Goal: Information Seeking & Learning: Check status

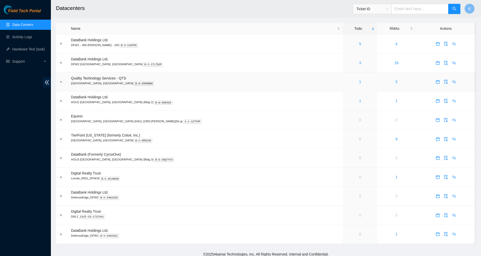
click at [346, 82] on div "1" at bounding box center [360, 82] width 29 height 6
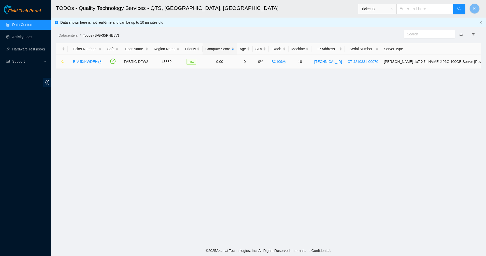
click at [88, 60] on link "B-V-5XKWDEH" at bounding box center [85, 62] width 24 height 4
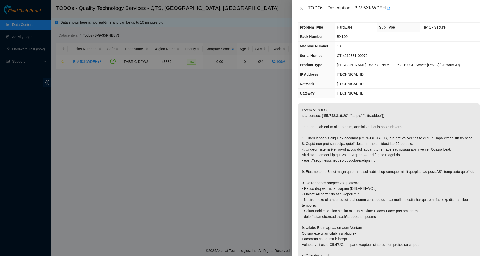
click at [305, 7] on div "TODOs - Description - B-V-5XKWDEH" at bounding box center [389, 8] width 182 height 8
click at [304, 7] on button "Close" at bounding box center [301, 8] width 7 height 5
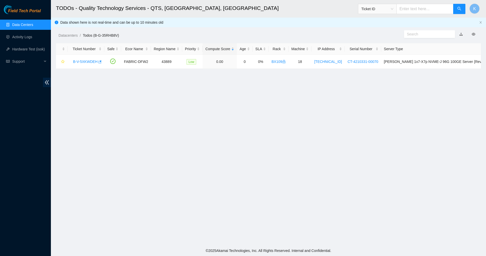
click at [18, 23] on link "Data Centers" at bounding box center [22, 25] width 21 height 4
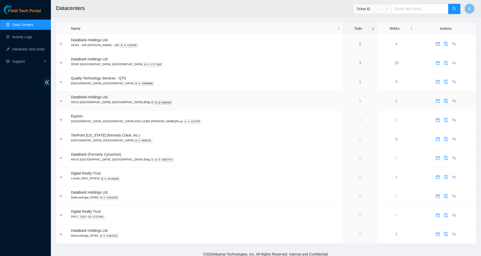
click at [359, 102] on link "1" at bounding box center [360, 101] width 2 height 4
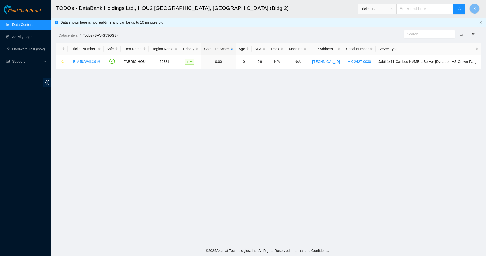
click at [25, 25] on link "Data Centers" at bounding box center [22, 25] width 21 height 4
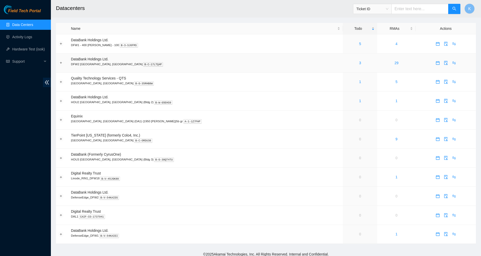
click at [346, 62] on div "3" at bounding box center [360, 63] width 29 height 6
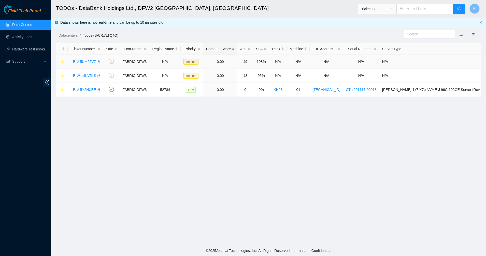
click at [79, 61] on link "B-V-5UM25V7" at bounding box center [84, 62] width 23 height 4
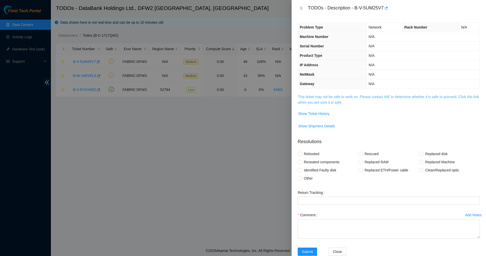
click at [309, 96] on link "This ticket may not be safe to work on. Please contact NIE to determine whether…" at bounding box center [388, 100] width 181 height 10
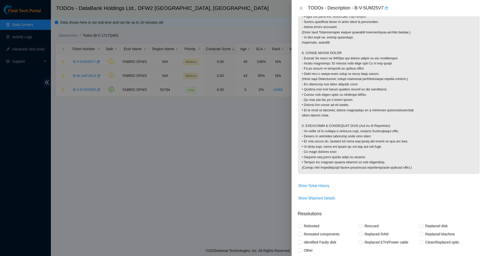
scroll to position [477, 0]
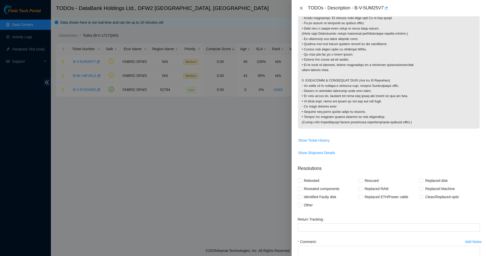
click at [300, 9] on icon "close" at bounding box center [301, 8] width 4 height 4
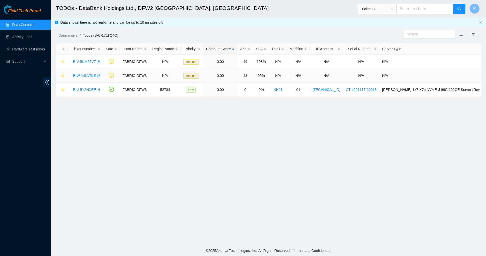
click at [80, 74] on link "B-W-14KV5LS" at bounding box center [84, 76] width 23 height 4
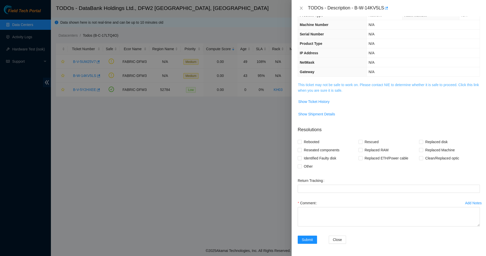
click at [309, 89] on link "This ticket may not be safe to work on. Please contact NIE to determine whether…" at bounding box center [388, 88] width 181 height 10
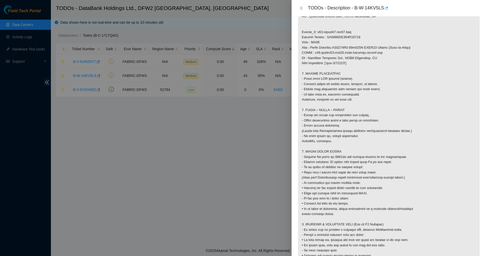
scroll to position [394, 0]
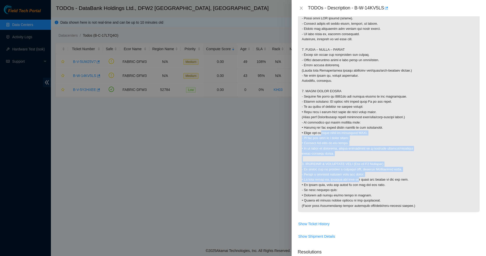
drag, startPoint x: 350, startPoint y: 184, endPoint x: 391, endPoint y: 194, distance: 41.4
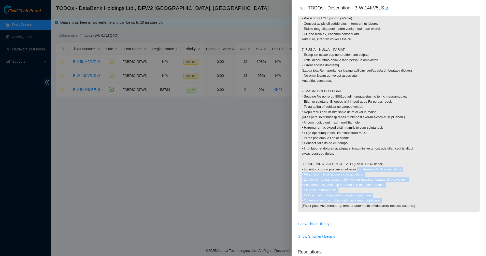
drag, startPoint x: 418, startPoint y: 208, endPoint x: 355, endPoint y: 173, distance: 72.1
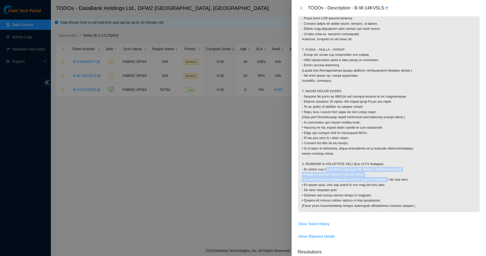
drag, startPoint x: 324, startPoint y: 176, endPoint x: 382, endPoint y: 184, distance: 58.4
drag, startPoint x: 382, startPoint y: 184, endPoint x: 322, endPoint y: 173, distance: 61.1
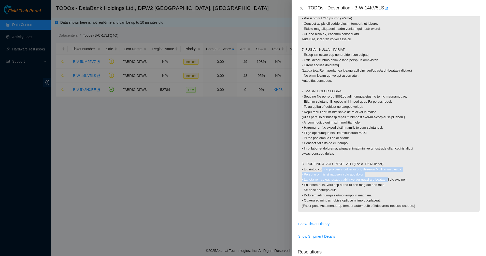
drag, startPoint x: 344, startPoint y: 175, endPoint x: 363, endPoint y: 190, distance: 24.6
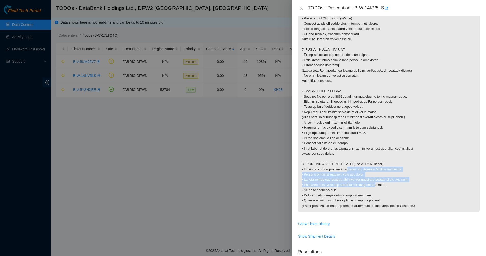
drag, startPoint x: 363, startPoint y: 190, endPoint x: 323, endPoint y: 183, distance: 40.7
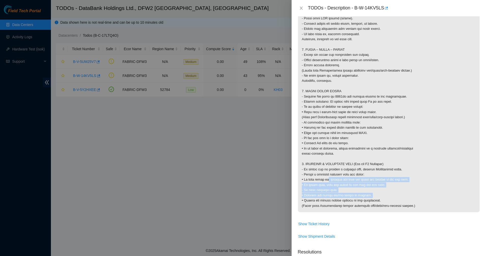
drag, startPoint x: 336, startPoint y: 188, endPoint x: 383, endPoint y: 203, distance: 49.3
drag, startPoint x: 383, startPoint y: 203, endPoint x: 318, endPoint y: 171, distance: 72.5
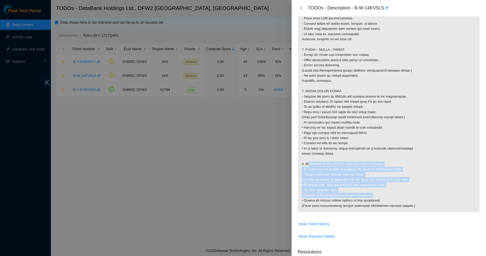
drag, startPoint x: 318, startPoint y: 171, endPoint x: 437, endPoint y: 210, distance: 124.6
drag, startPoint x: 436, startPoint y: 210, endPoint x: 348, endPoint y: 175, distance: 95.4
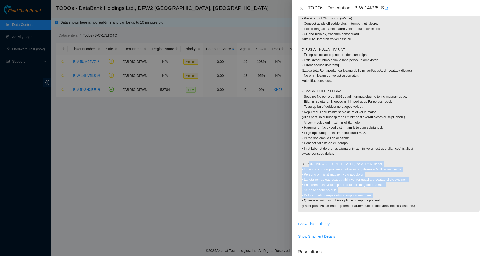
drag, startPoint x: 402, startPoint y: 199, endPoint x: 448, endPoint y: 217, distance: 49.6
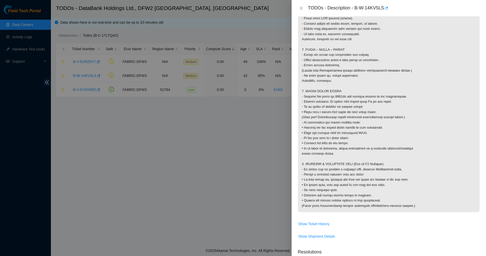
drag, startPoint x: 448, startPoint y: 217, endPoint x: 370, endPoint y: 186, distance: 84.2
drag, startPoint x: 370, startPoint y: 186, endPoint x: 306, endPoint y: 163, distance: 67.4
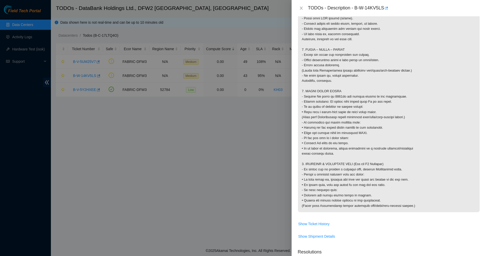
drag, startPoint x: 306, startPoint y: 163, endPoint x: 437, endPoint y: 210, distance: 138.4
drag, startPoint x: 437, startPoint y: 210, endPoint x: 336, endPoint y: 166, distance: 109.3
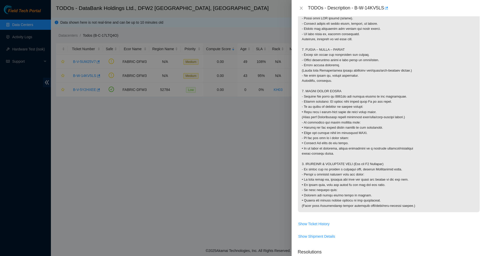
drag, startPoint x: 372, startPoint y: 183, endPoint x: 460, endPoint y: 214, distance: 93.2
drag, startPoint x: 344, startPoint y: 164, endPoint x: 339, endPoint y: 160, distance: 6.5
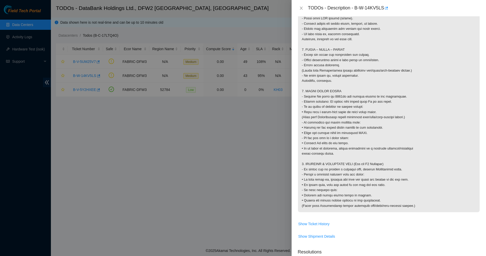
drag, startPoint x: 338, startPoint y: 160, endPoint x: 439, endPoint y: 201, distance: 109.0
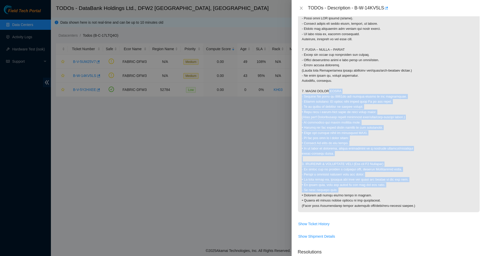
drag, startPoint x: 429, startPoint y: 195, endPoint x: 317, endPoint y: 90, distance: 154.3
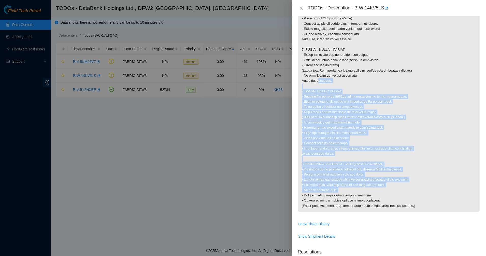
drag, startPoint x: 317, startPoint y: 88, endPoint x: 440, endPoint y: 193, distance: 161.5
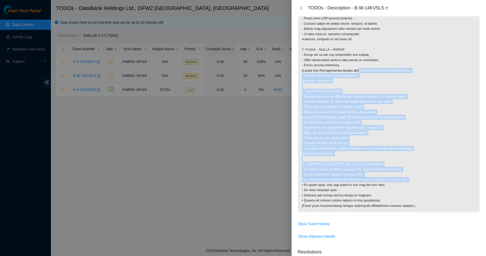
drag, startPoint x: 367, startPoint y: 110, endPoint x: 336, endPoint y: 26, distance: 90.0
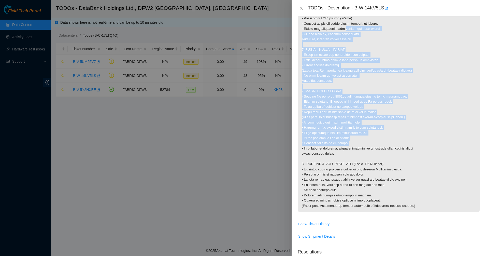
drag, startPoint x: 386, startPoint y: 115, endPoint x: 403, endPoint y: 149, distance: 37.8
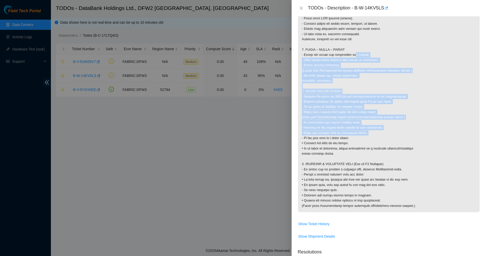
drag, startPoint x: 350, startPoint y: 59, endPoint x: 379, endPoint y: 137, distance: 84.0
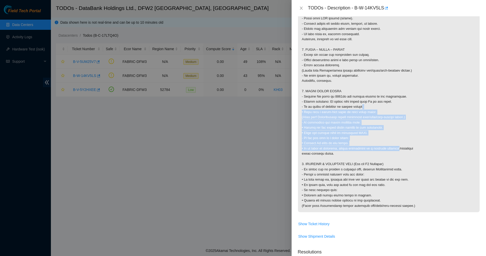
drag, startPoint x: 365, startPoint y: 124, endPoint x: 351, endPoint y: 99, distance: 28.4
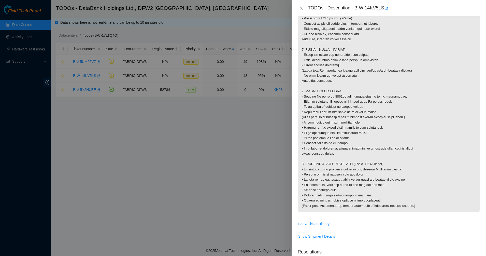
click at [301, 8] on icon "close" at bounding box center [301, 8] width 3 height 3
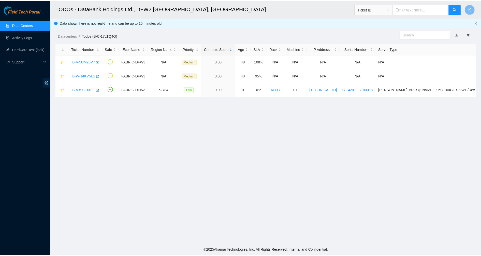
scroll to position [12, 0]
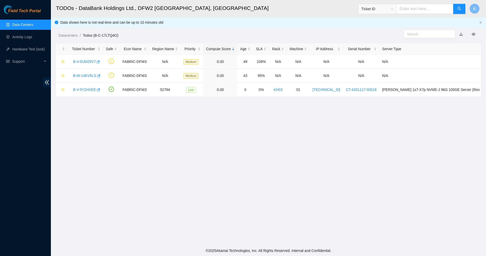
click at [26, 27] on link "Data Centers" at bounding box center [22, 25] width 21 height 4
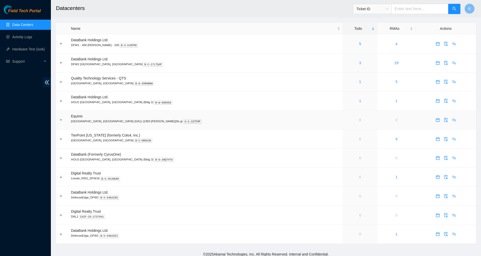
click at [243, 122] on p "Dallas, TX (DA1) {1950 N. Stemmons}5b gr A-1-1Z7FHP" at bounding box center [205, 121] width 269 height 5
click at [61, 119] on button "Expand row" at bounding box center [61, 120] width 4 height 4
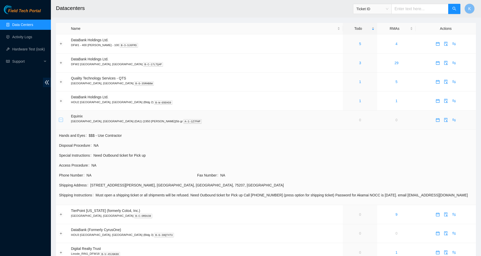
click at [61, 119] on button "Collapse row" at bounding box center [61, 120] width 4 height 4
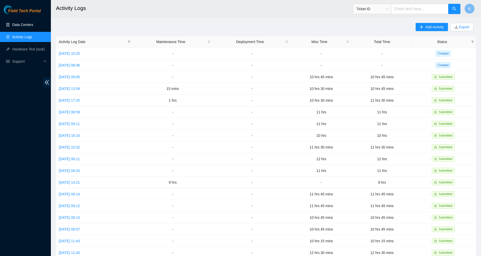
click at [28, 23] on link "Data Centers" at bounding box center [22, 25] width 21 height 4
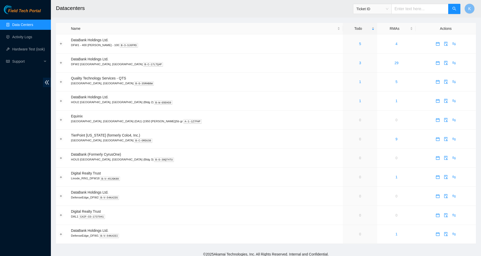
click at [26, 25] on link "Data Centers" at bounding box center [22, 25] width 21 height 4
click at [22, 11] on span "Field Tech Portal" at bounding box center [24, 11] width 33 height 5
click at [359, 64] on link "3" at bounding box center [360, 63] width 2 height 4
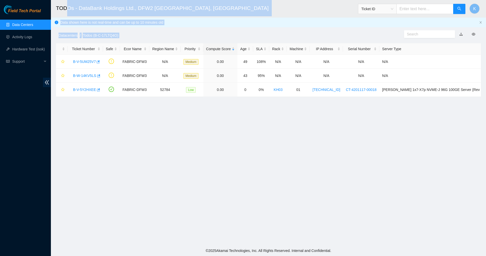
drag, startPoint x: 224, startPoint y: 76, endPoint x: 65, endPoint y: 5, distance: 174.1
click at [66, 5] on main "TODOs - DataBank Holdings Ltd., DFW2 Richardson, TX Ticket ID K Data shown here…" at bounding box center [268, 122] width 435 height 245
click at [65, 4] on h2 "TODOs - DataBank Holdings Ltd., DFW2 Richardson, TX" at bounding box center [222, 8] width 333 height 16
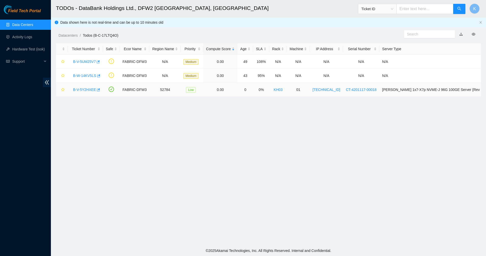
click at [84, 88] on link "B-V-5Y2HXEE" at bounding box center [84, 90] width 23 height 4
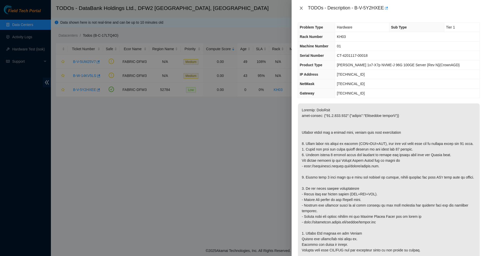
click at [301, 10] on icon "close" at bounding box center [301, 8] width 4 height 4
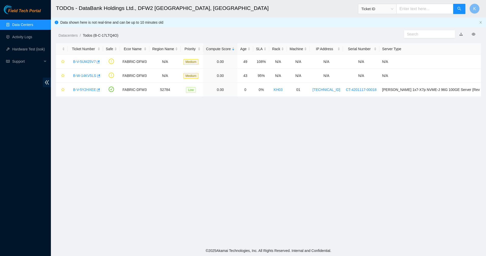
click at [12, 23] on link "Data Centers" at bounding box center [22, 25] width 21 height 4
